Goal: Task Accomplishment & Management: Manage account settings

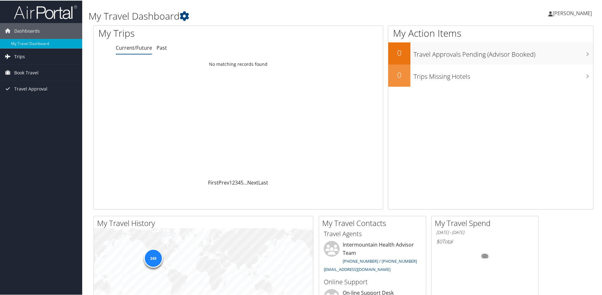
click at [21, 56] on span "Trips" at bounding box center [19, 56] width 11 height 16
click at [32, 70] on link "Current/Future Trips" at bounding box center [41, 68] width 82 height 9
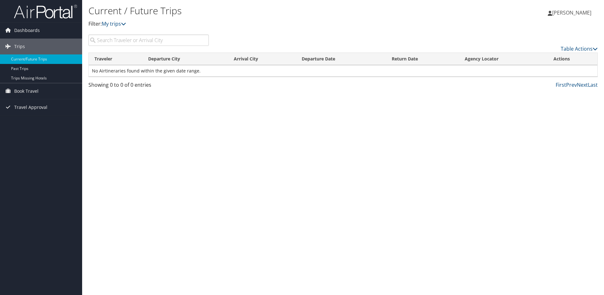
click at [151, 71] on td "No Airtineraries found within the given date range." at bounding box center [343, 70] width 509 height 11
click at [38, 58] on link "Current/Future Trips" at bounding box center [41, 58] width 82 height 9
click at [118, 24] on link "My trips" at bounding box center [114, 23] width 24 height 7
click at [29, 91] on span "Book Travel" at bounding box center [26, 91] width 24 height 16
click at [39, 122] on link "Book/Manage Online Trips" at bounding box center [41, 122] width 82 height 9
